Goal: Transaction & Acquisition: Download file/media

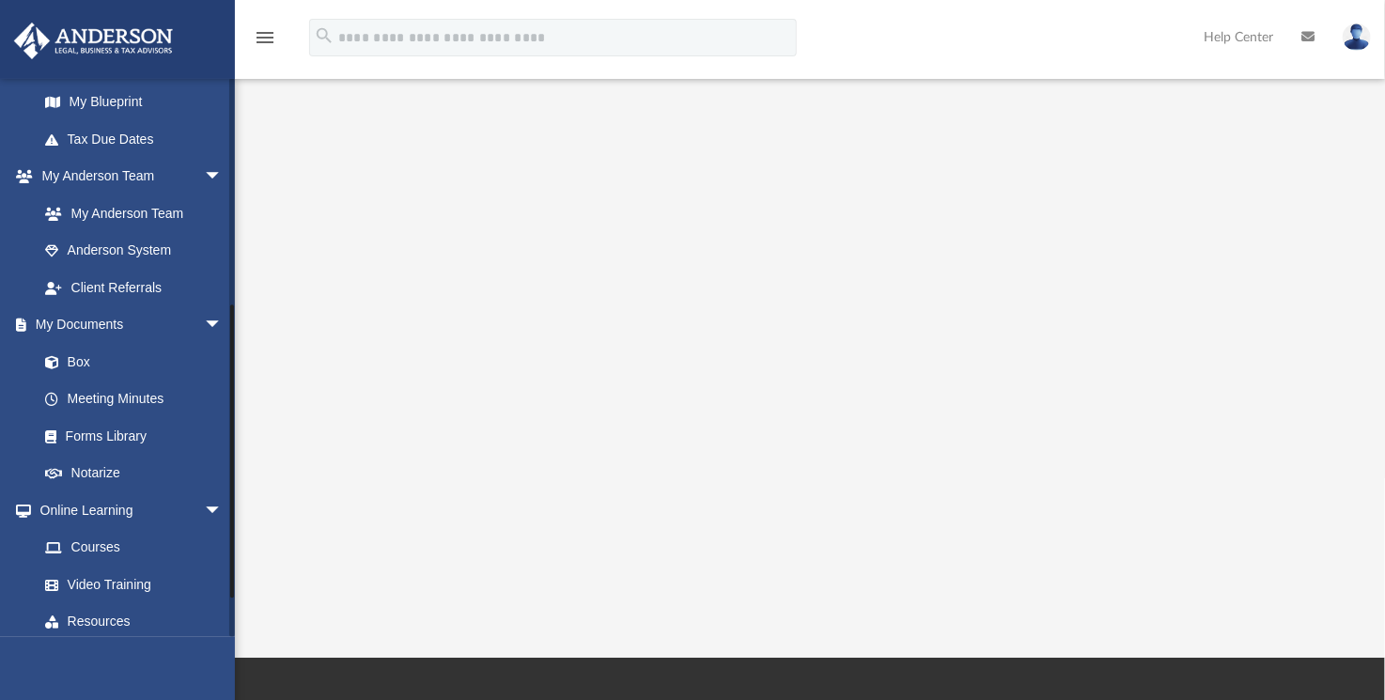
scroll to position [417, 0]
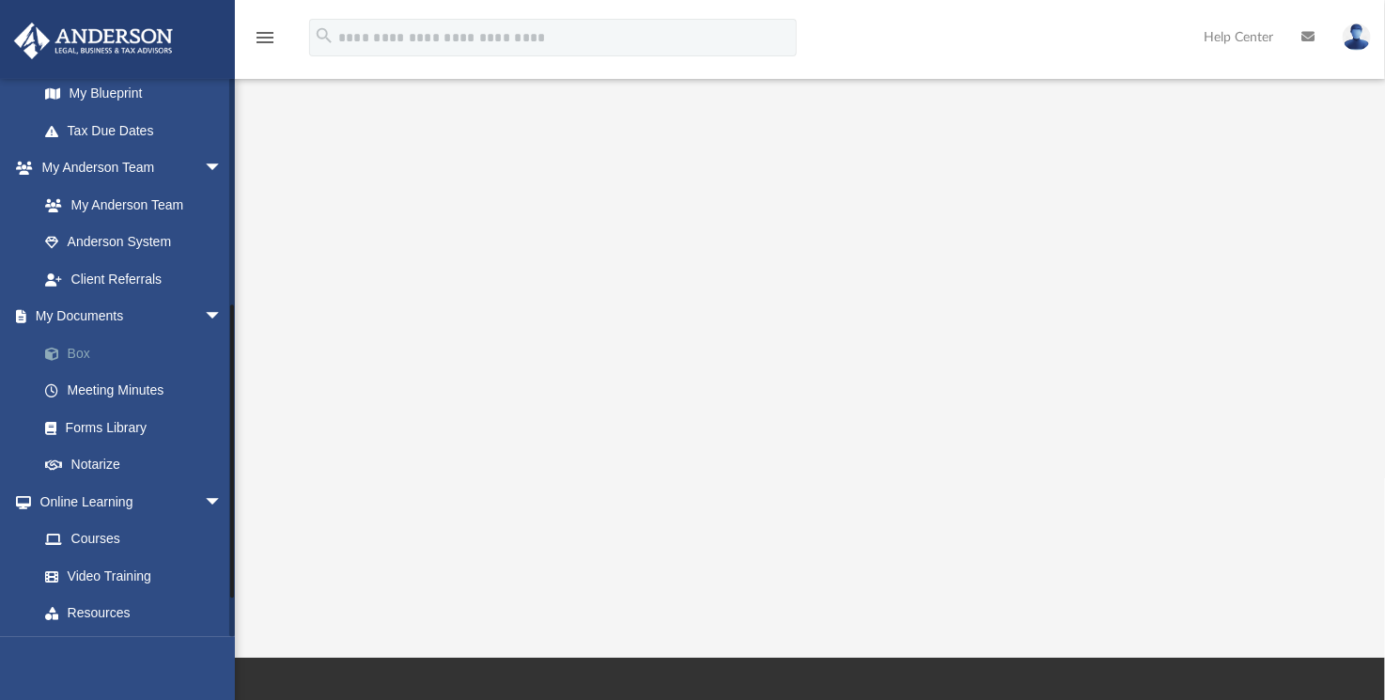
click at [64, 348] on span at bounding box center [61, 354] width 12 height 13
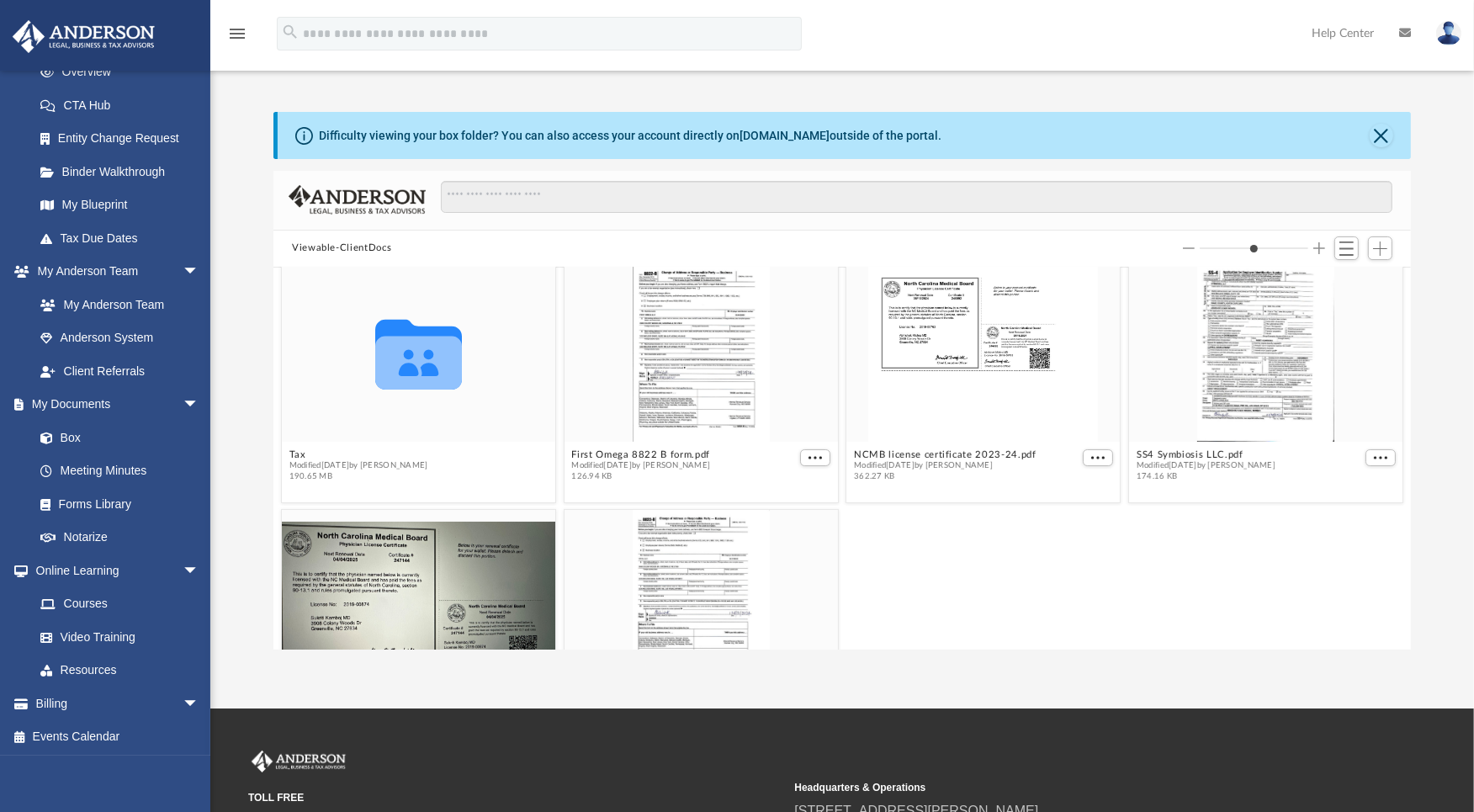
scroll to position [280, 0]
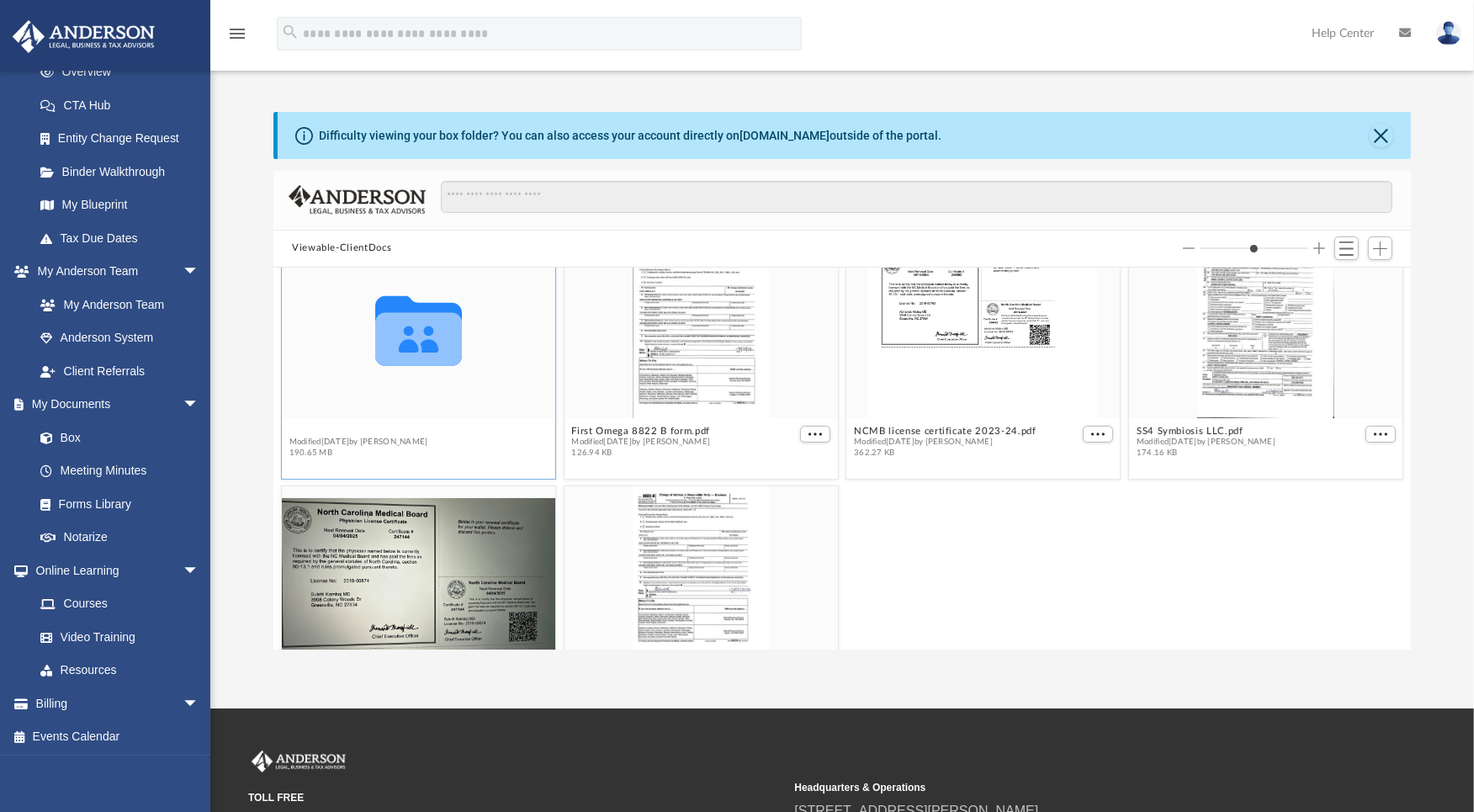
click at [296, 429] on div "Collaborated Folder Bookkeeping Modified [DATE] by [PERSON_NAME] 192.28 MB Coll…" at bounding box center [842, 458] width 1137 height 382
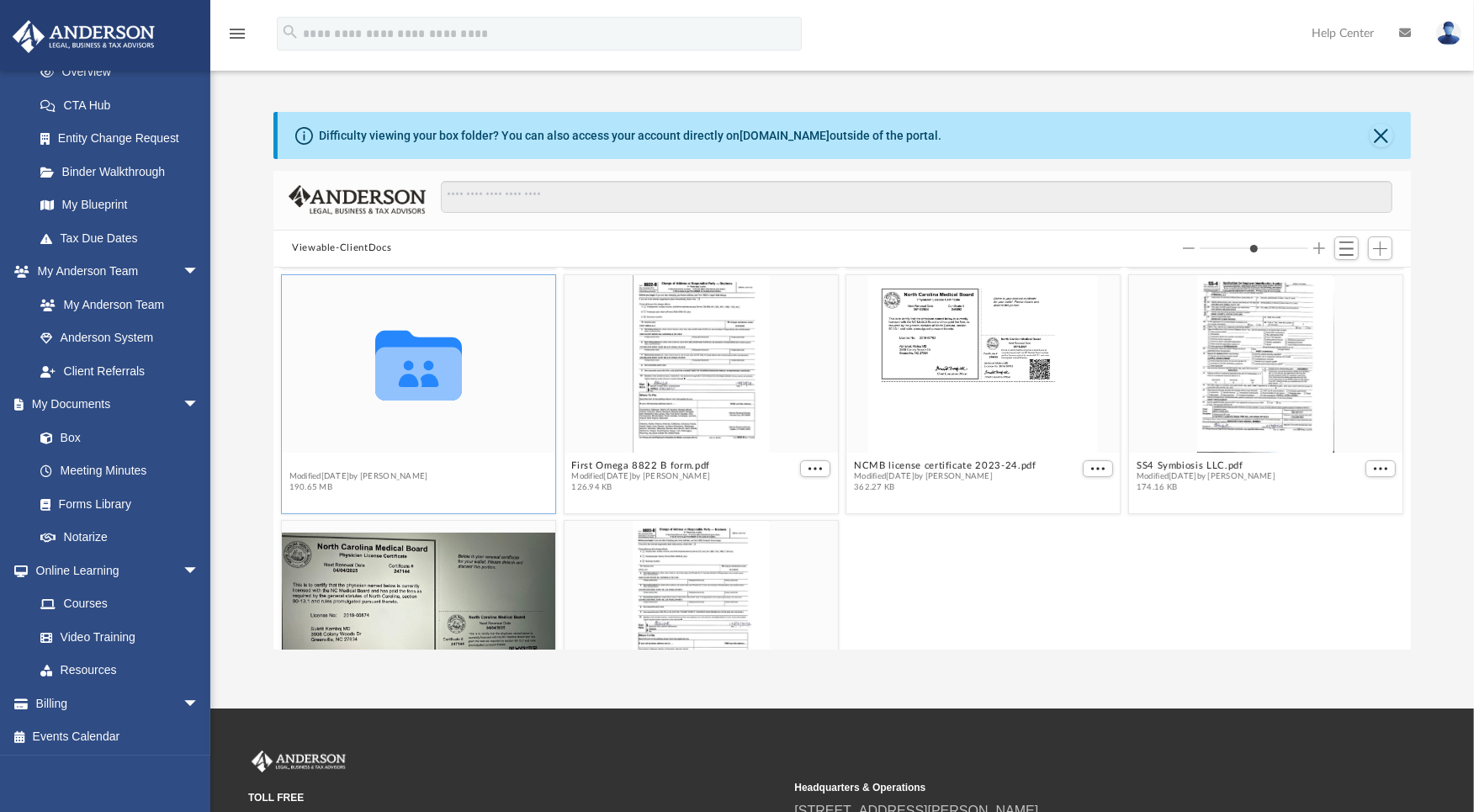
click at [296, 463] on button "Tax" at bounding box center [358, 465] width 139 height 11
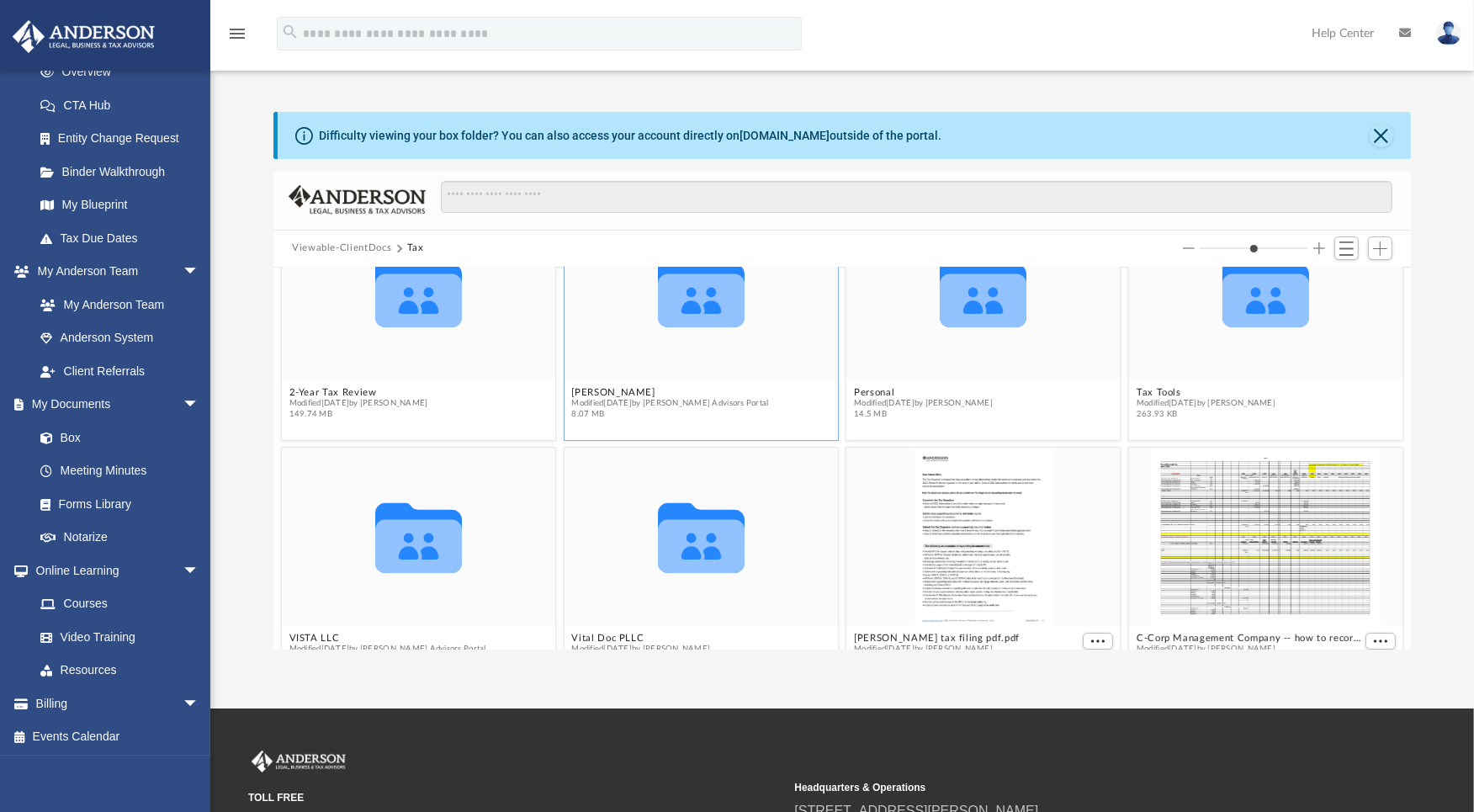
scroll to position [115, 0]
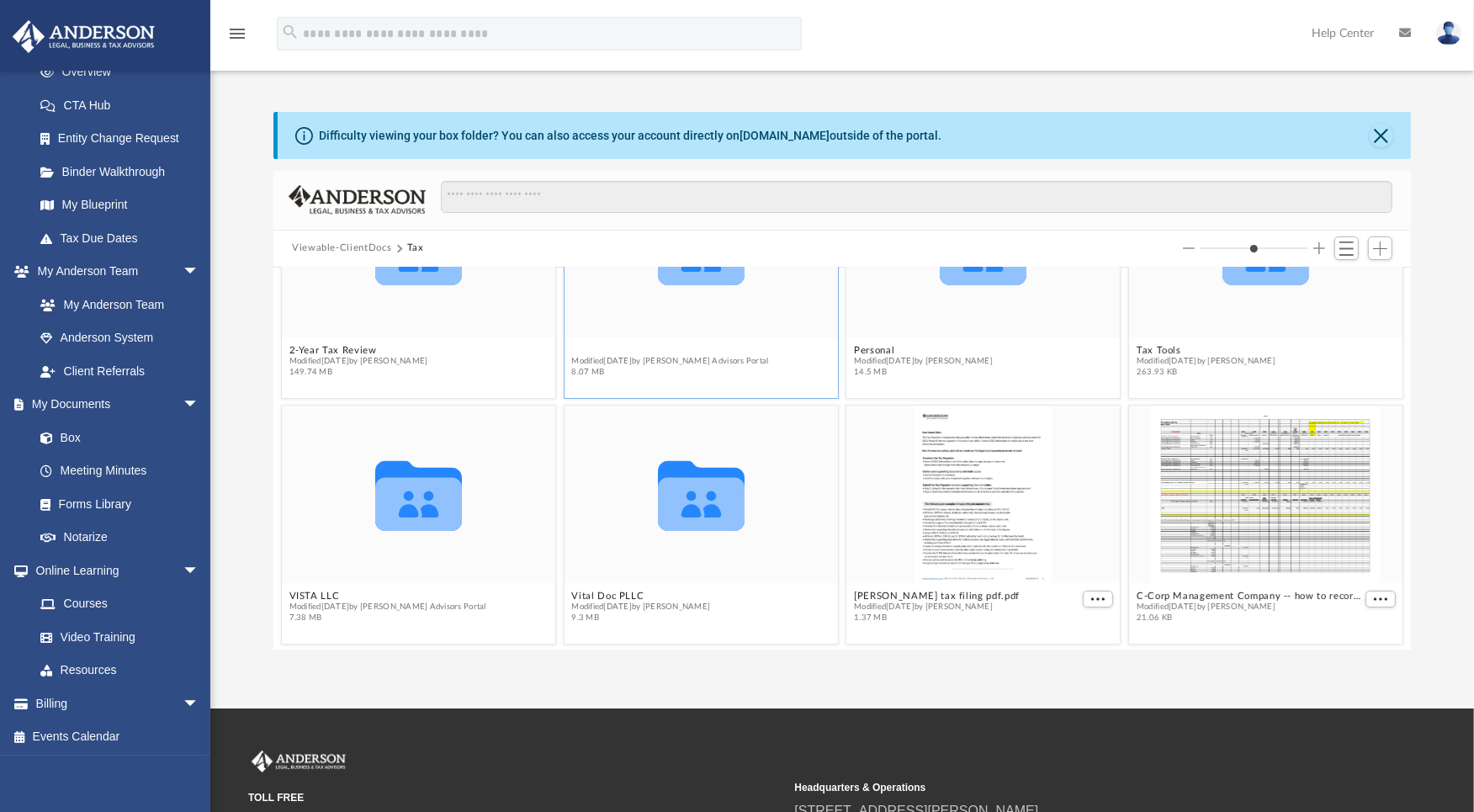
click at [606, 348] on button "[PERSON_NAME]" at bounding box center [670, 349] width 197 height 11
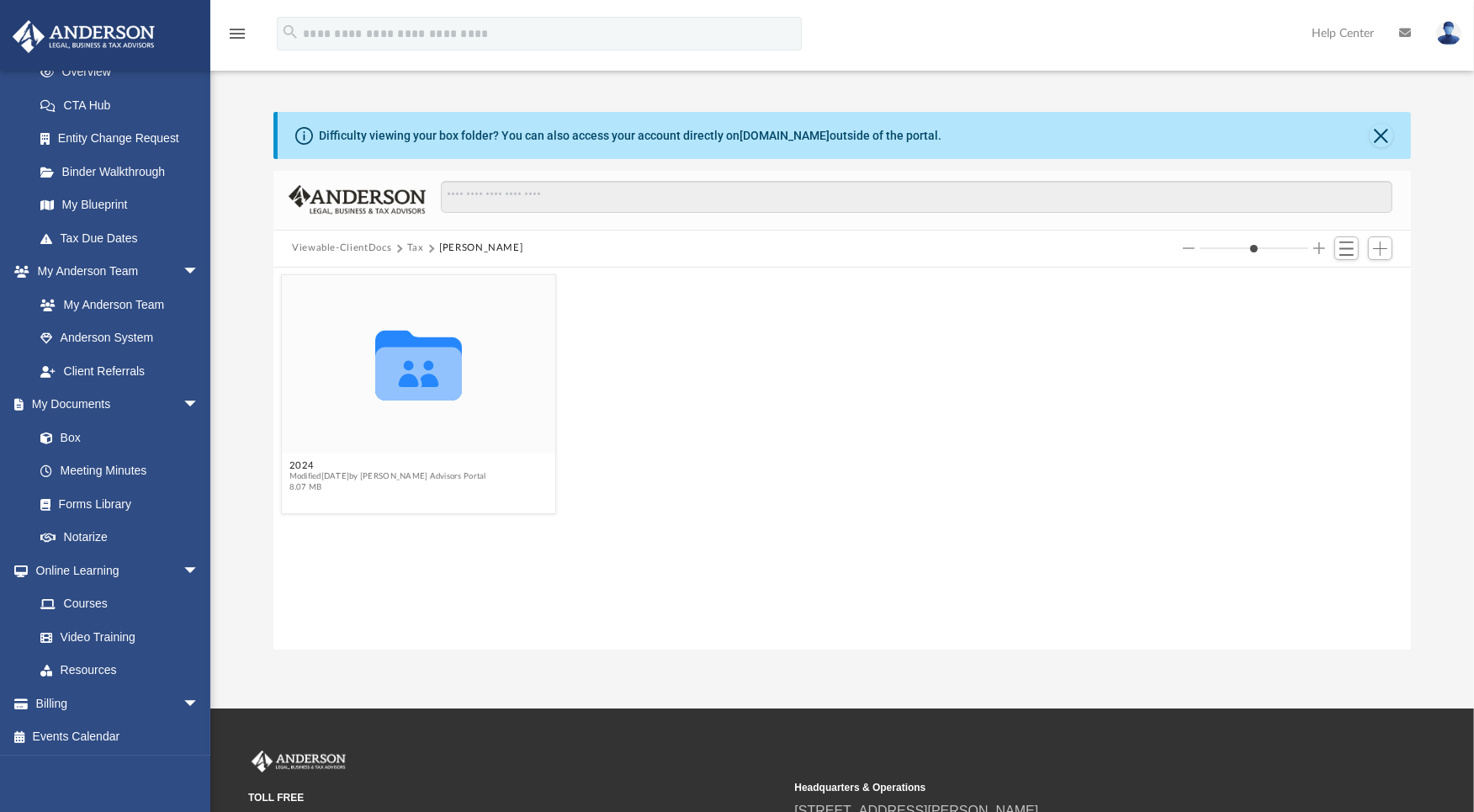
scroll to position [0, 0]
click at [303, 460] on button "2024" at bounding box center [388, 465] width 197 height 11
click at [303, 467] on button "Digital Tax Organizer" at bounding box center [388, 465] width 197 height 11
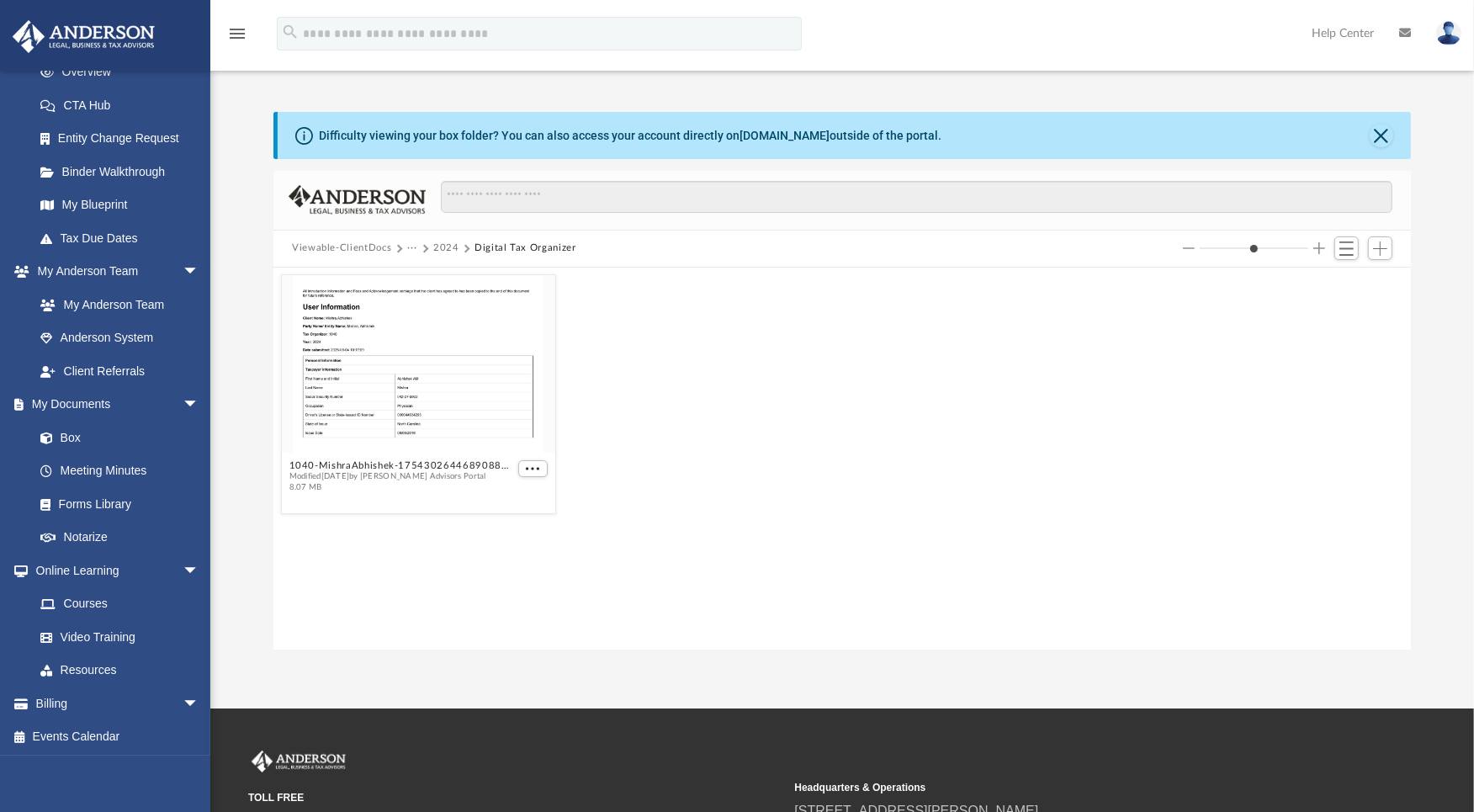
click at [375, 248] on button "Viewable-ClientDocs" at bounding box center [341, 248] width 99 height 15
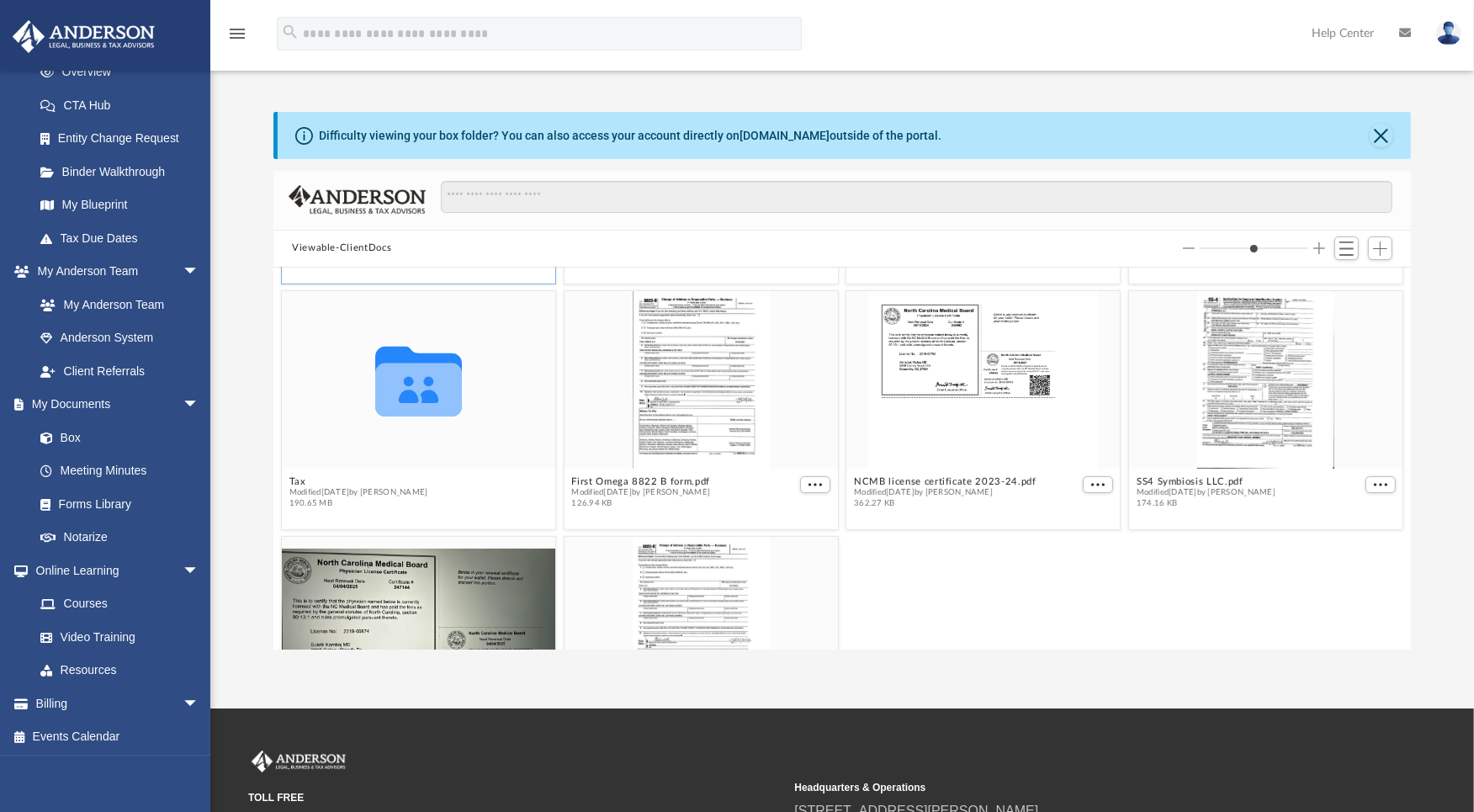
scroll to position [280, 0]
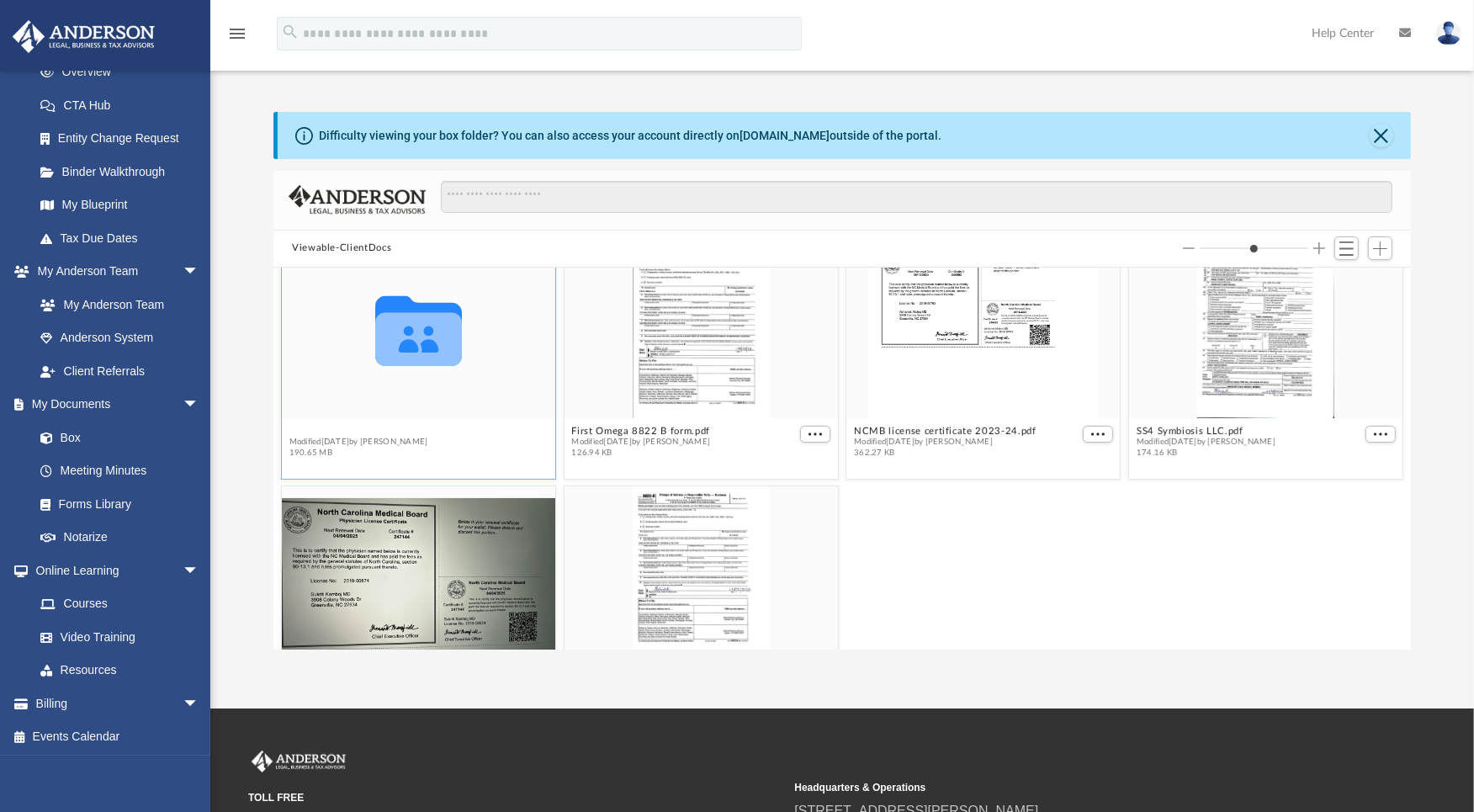
click at [292, 425] on div "Collaborated Folder Bookkeeping Modified [DATE] by [PERSON_NAME] 192.28 MB Coll…" at bounding box center [842, 458] width 1137 height 382
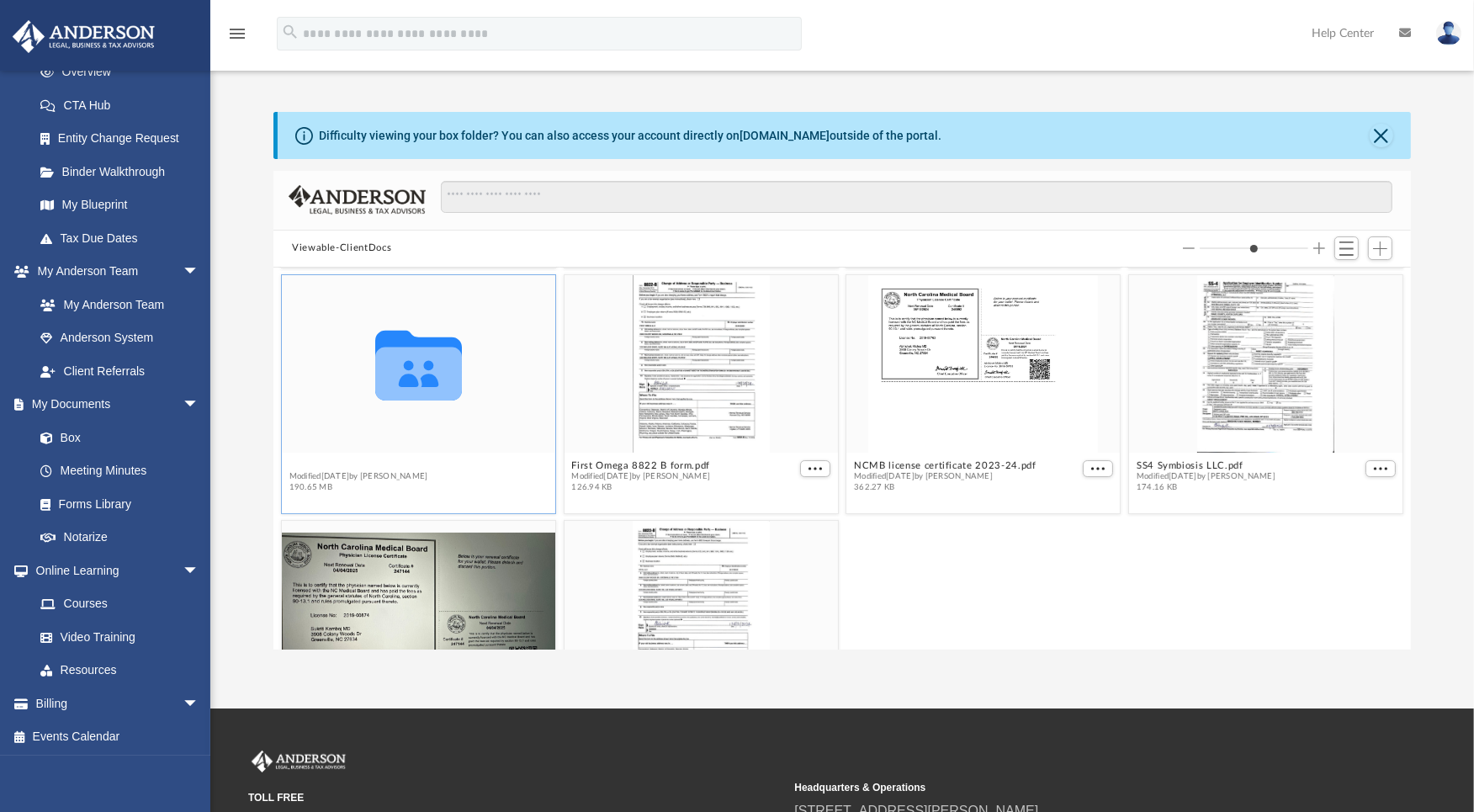
click at [293, 467] on button "Tax" at bounding box center [358, 465] width 139 height 11
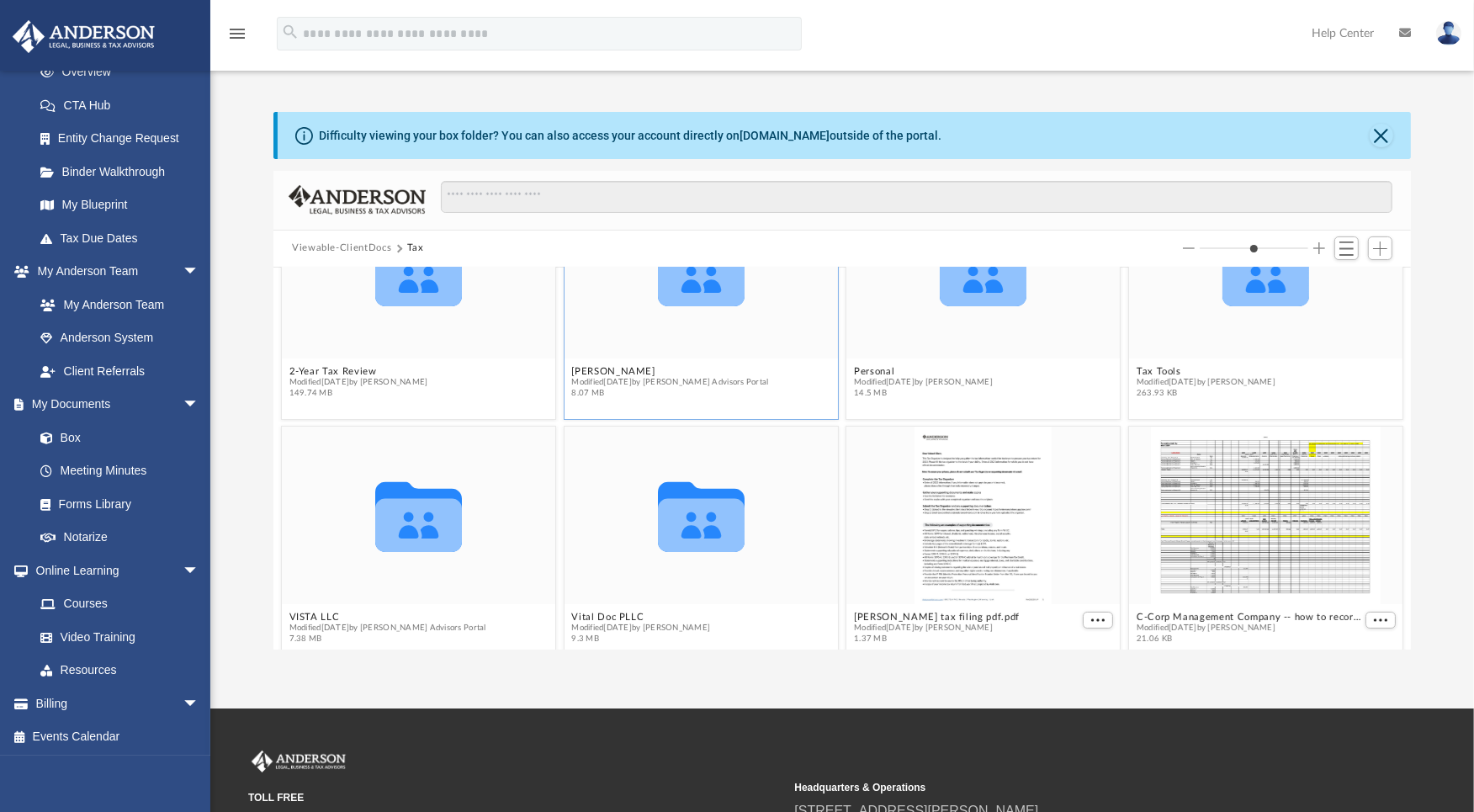
scroll to position [115, 0]
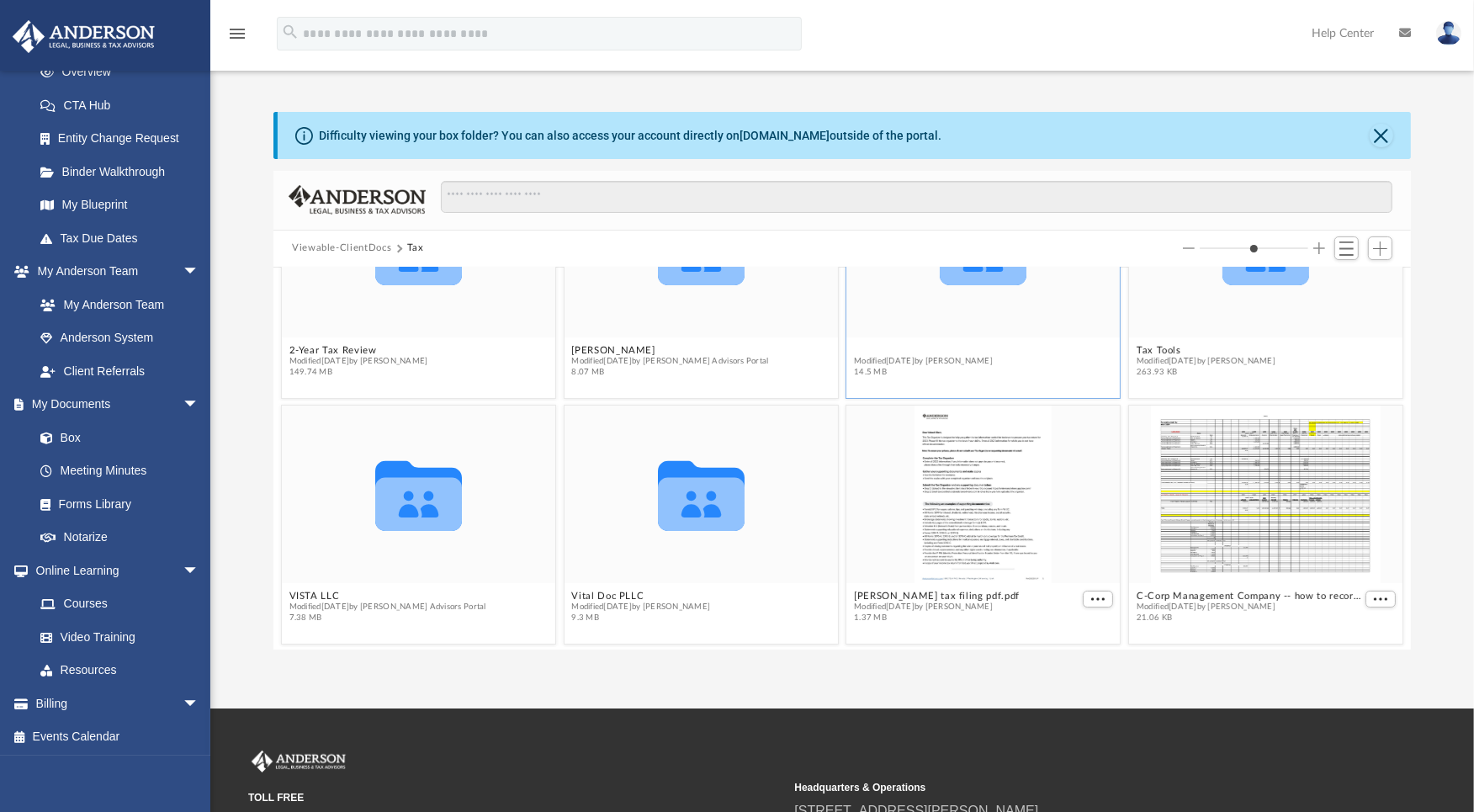
click at [860, 348] on button "Personal" at bounding box center [923, 349] width 139 height 11
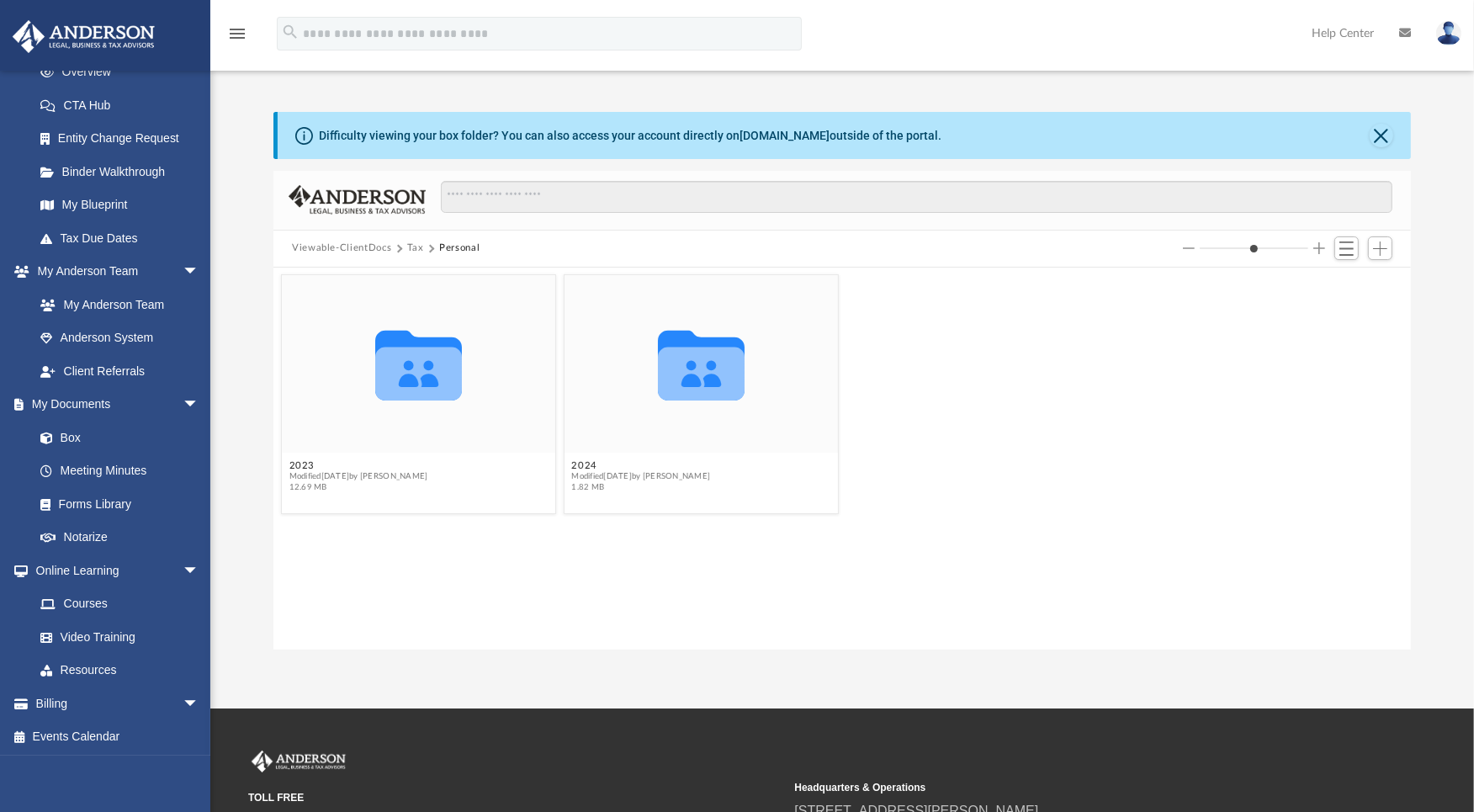
scroll to position [0, 0]
click at [304, 459] on button "2023" at bounding box center [358, 465] width 139 height 11
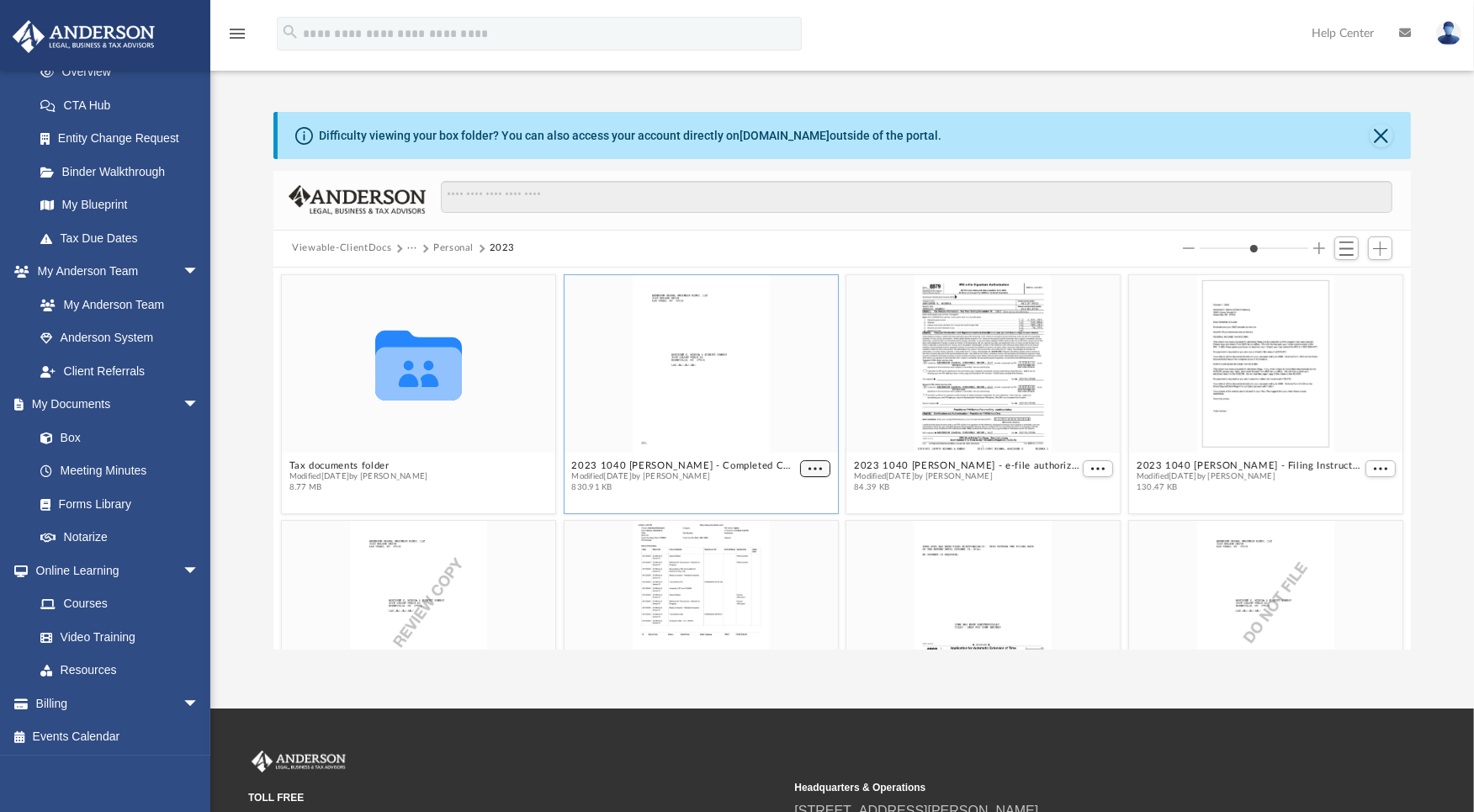
click at [810, 472] on button "More options" at bounding box center [816, 468] width 30 height 18
click at [779, 525] on li "Download" at bounding box center [790, 525] width 48 height 18
